Goal: Task Accomplishment & Management: Use online tool/utility

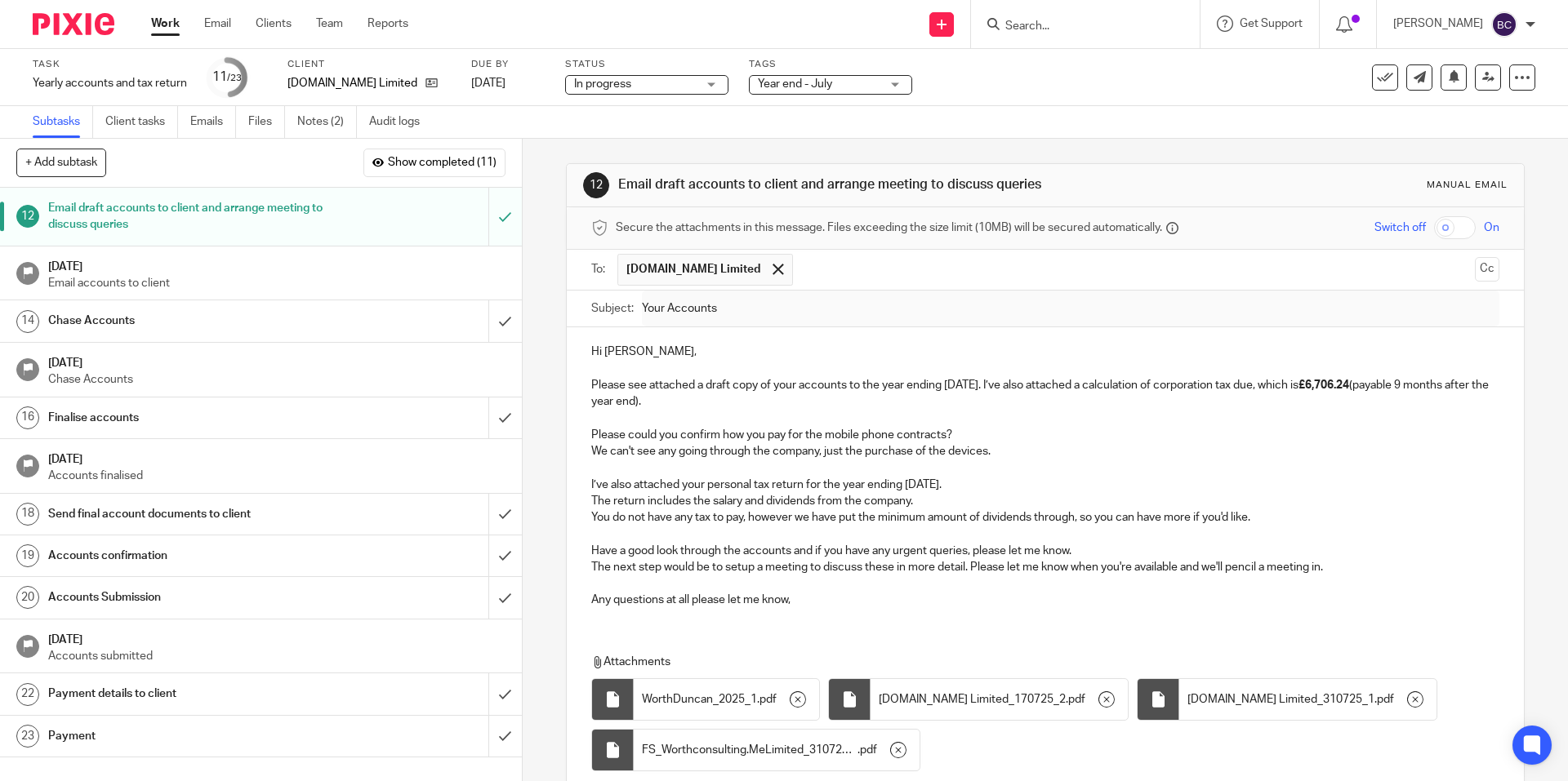
scroll to position [129, 0]
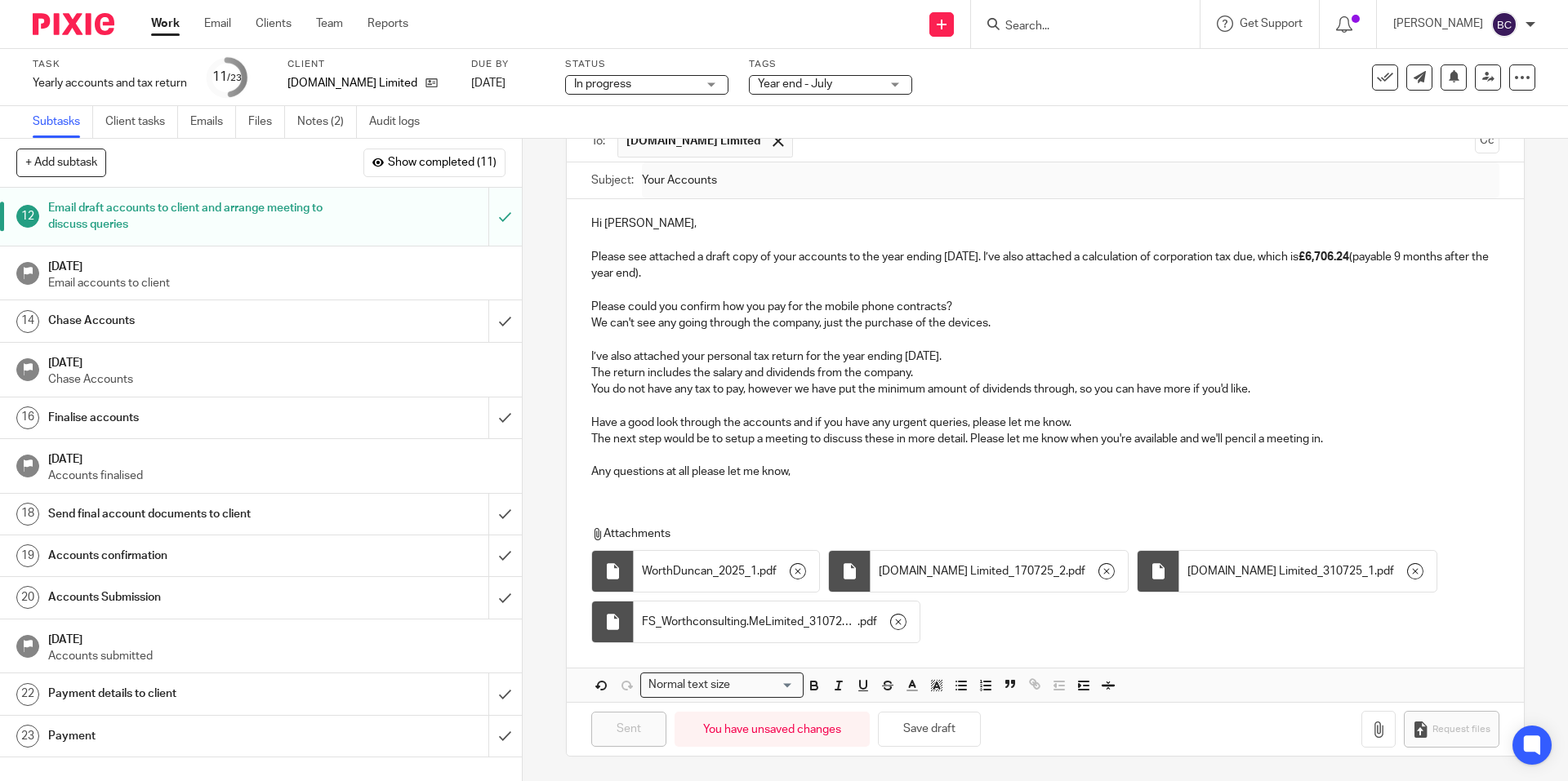
click at [1048, 24] on input "Search" at bounding box center [1077, 26] width 147 height 14
type input "runwa"
click at [1102, 74] on link at bounding box center [1153, 70] width 304 height 37
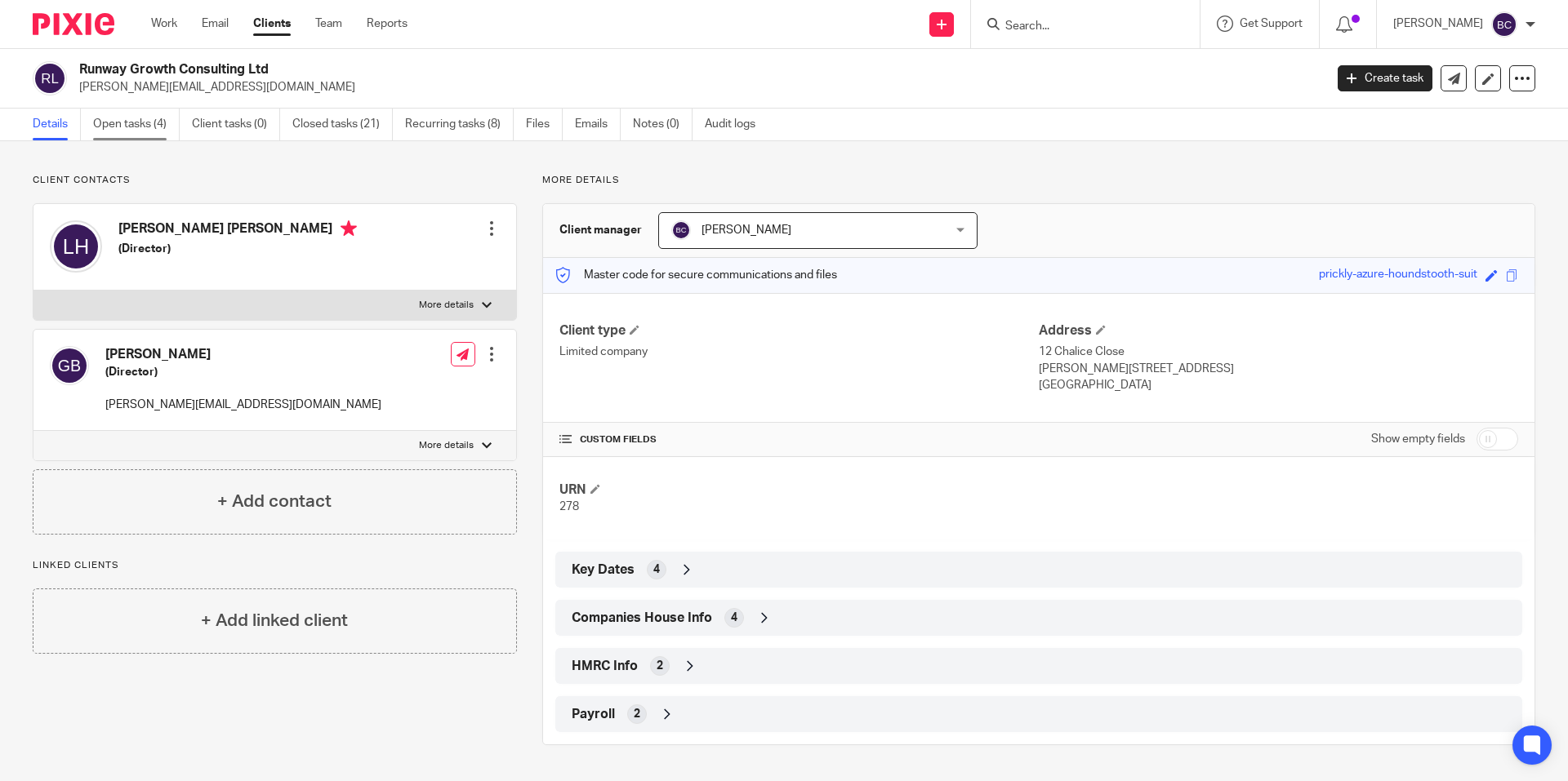
click at [111, 119] on link "Open tasks (4)" at bounding box center [137, 124] width 87 height 31
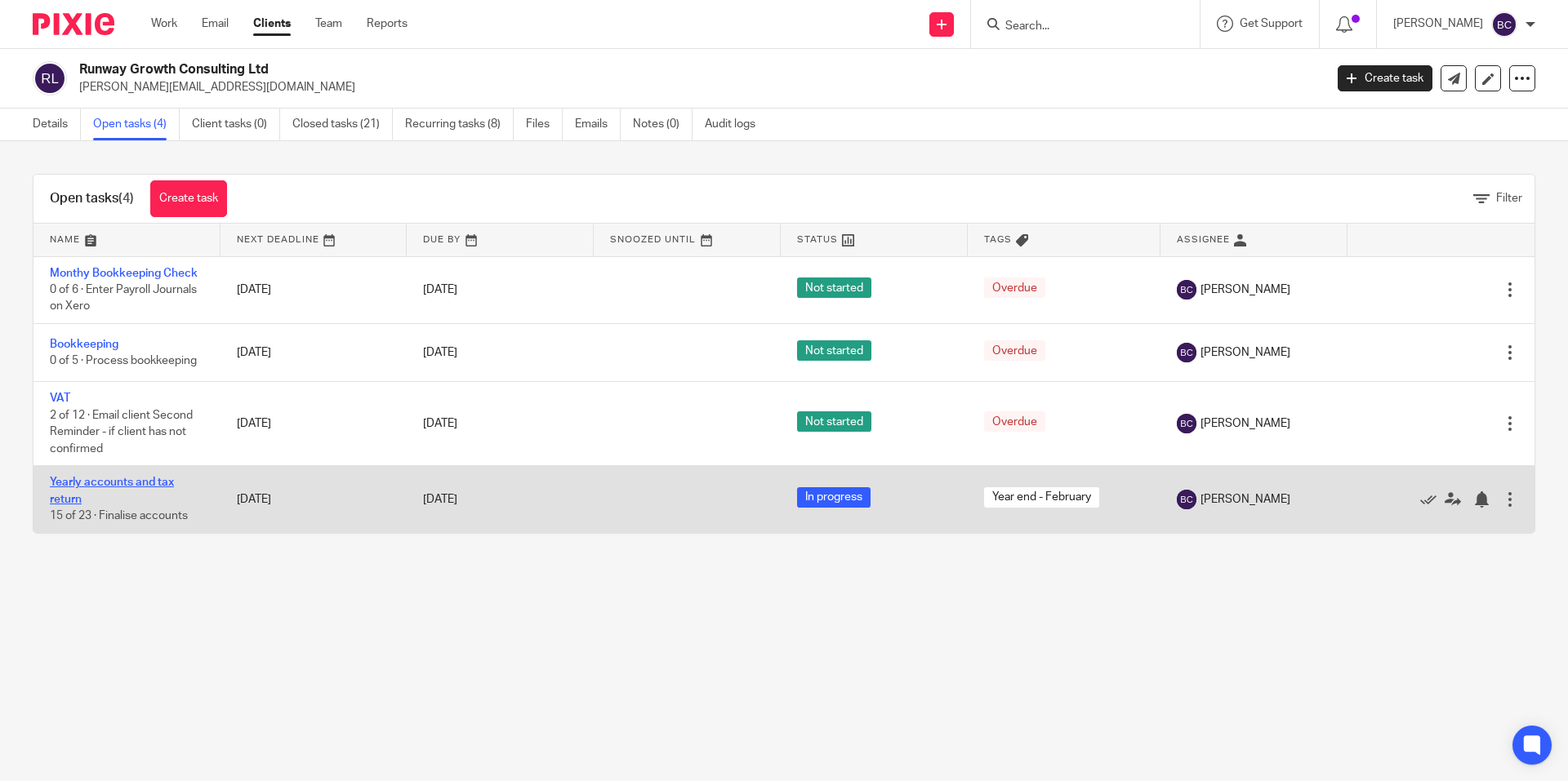
click at [89, 482] on link "Yearly accounts and tax return" at bounding box center [112, 490] width 124 height 28
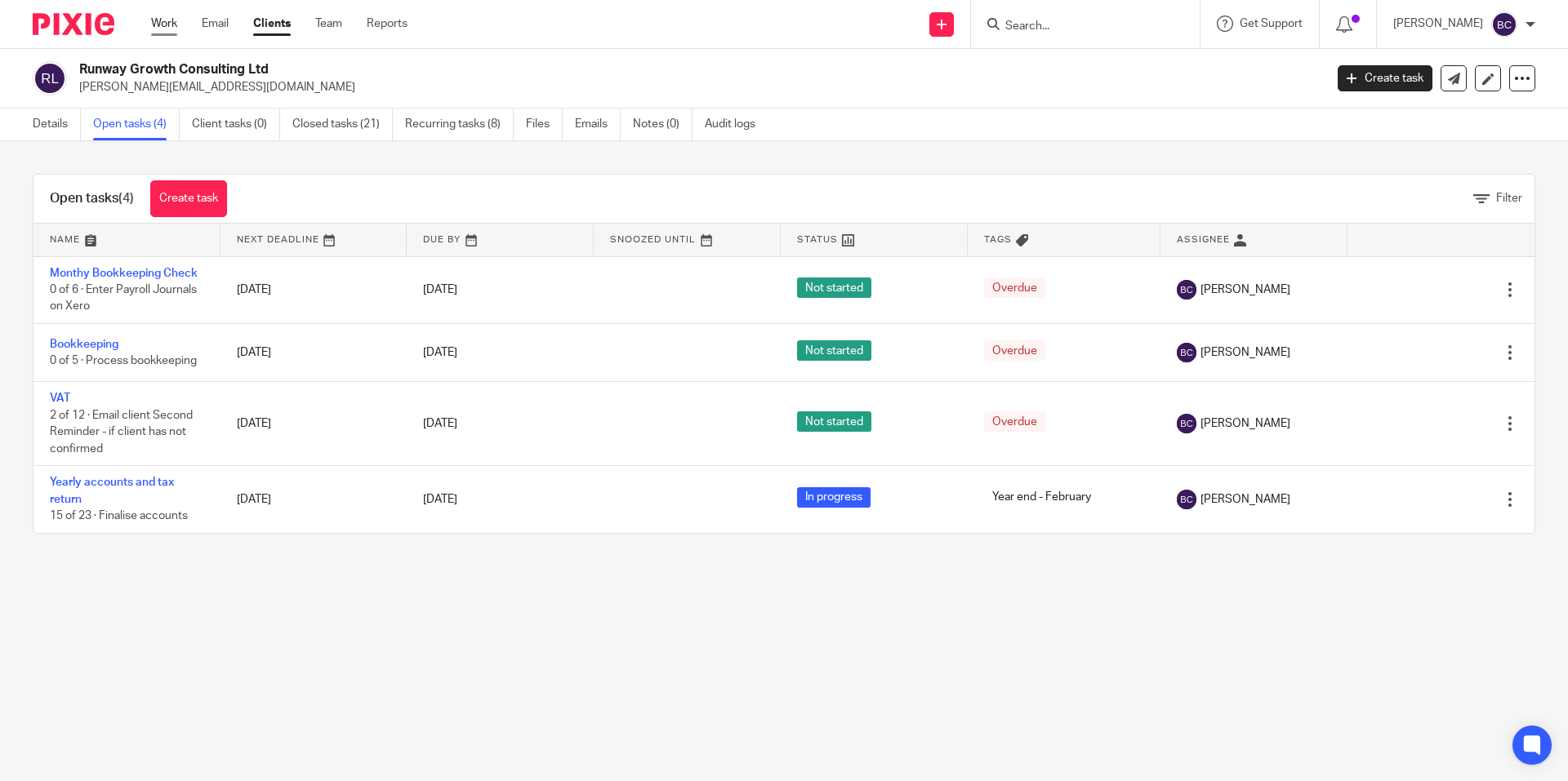
click at [160, 26] on link "Work" at bounding box center [164, 23] width 26 height 16
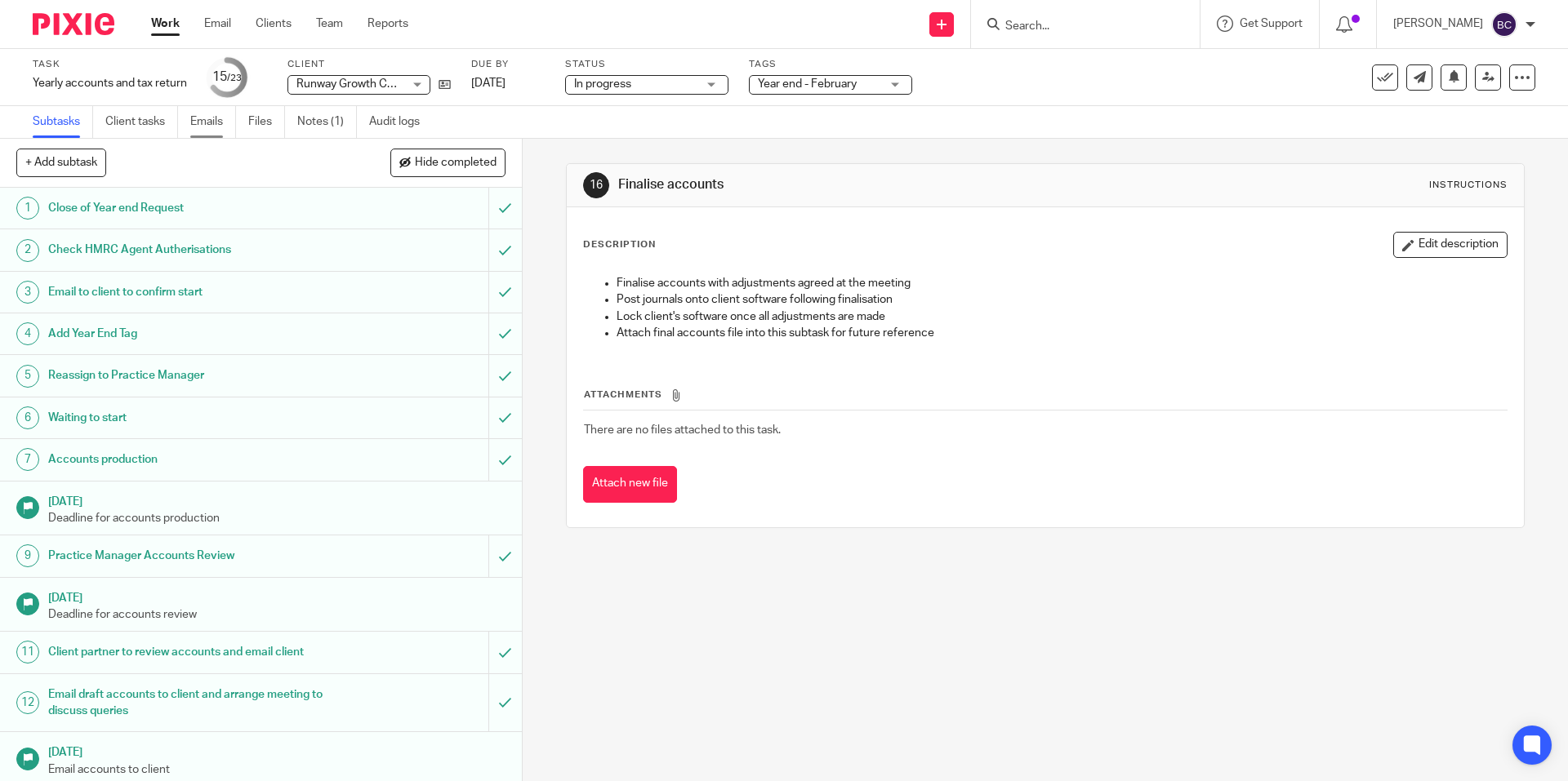
click at [228, 121] on link "Emails" at bounding box center [213, 121] width 46 height 31
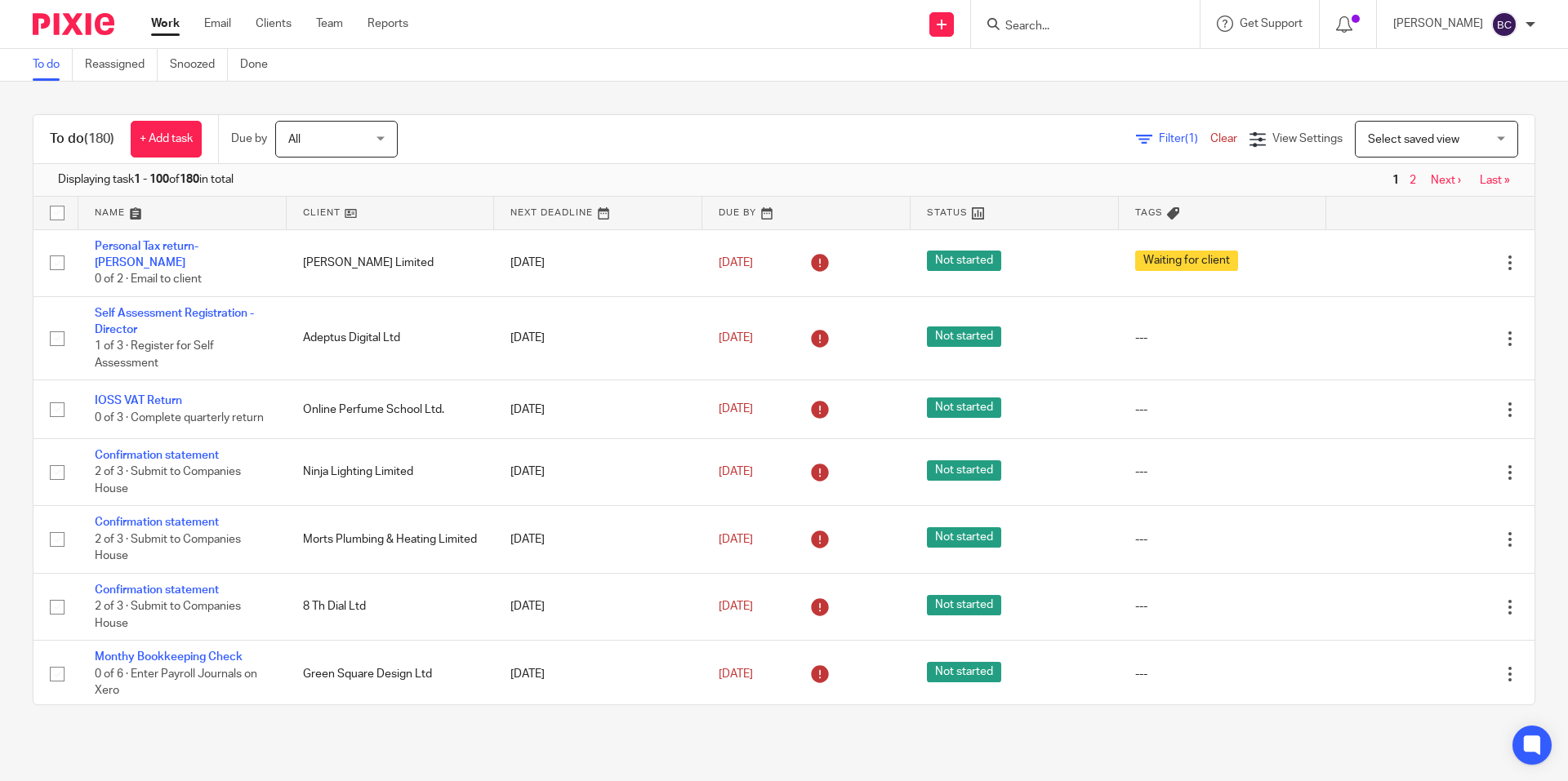
click at [345, 149] on span "All" at bounding box center [331, 138] width 87 height 34
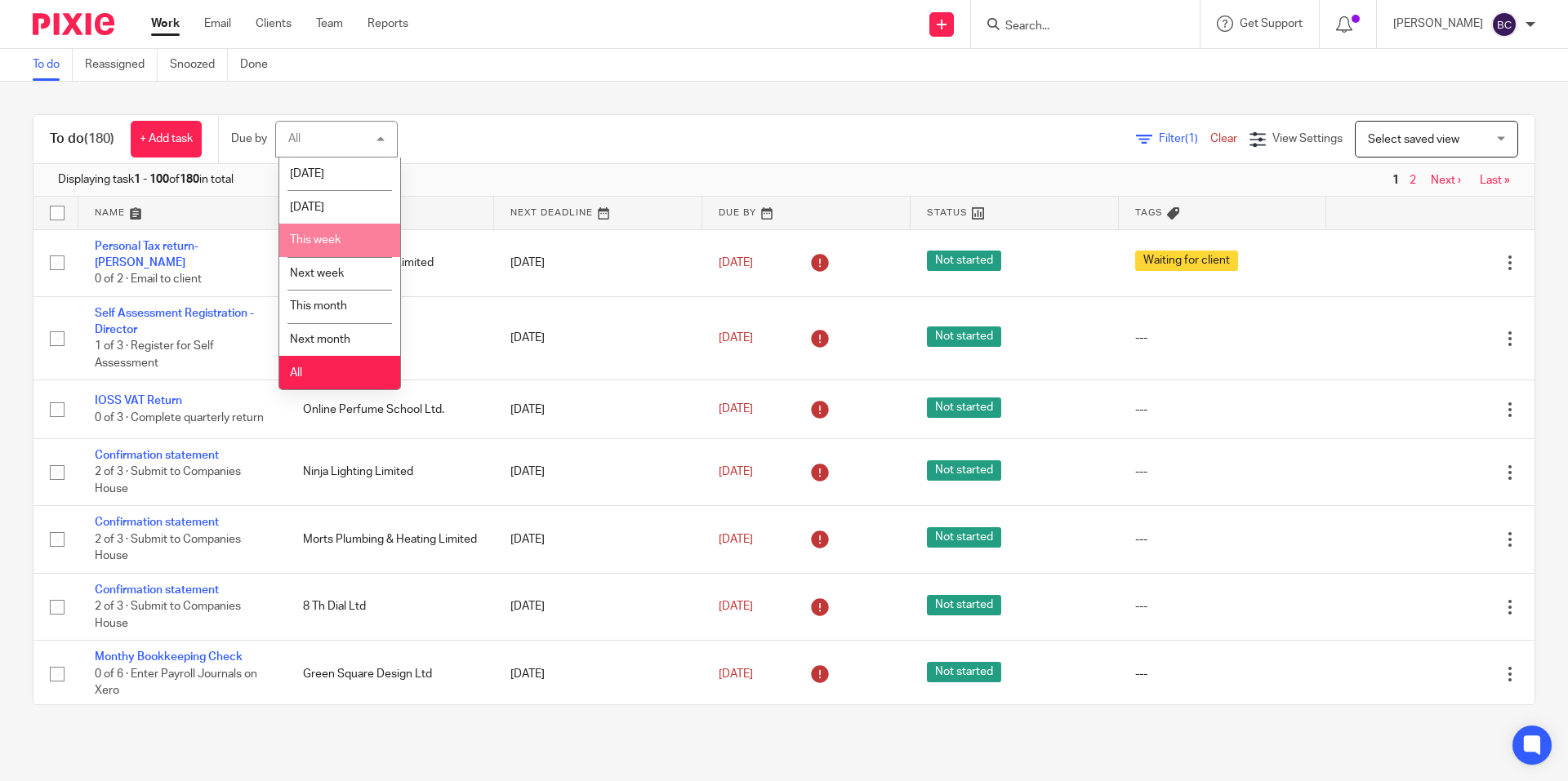
click at [328, 243] on span "This week" at bounding box center [315, 239] width 51 height 11
